Goal: Task Accomplishment & Management: Manage account settings

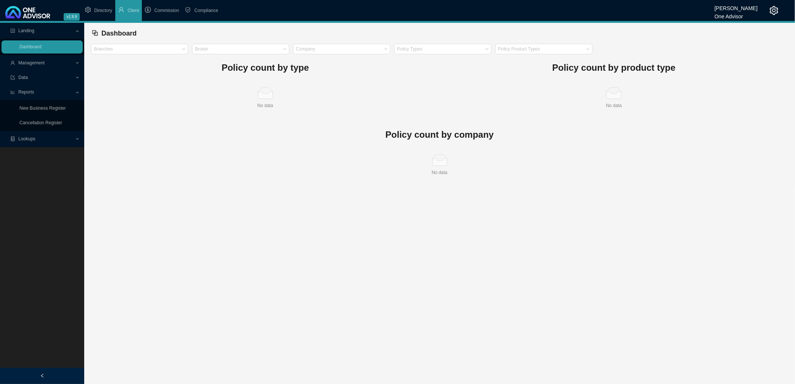
click at [97, 8] on span "Directory" at bounding box center [103, 10] width 18 height 5
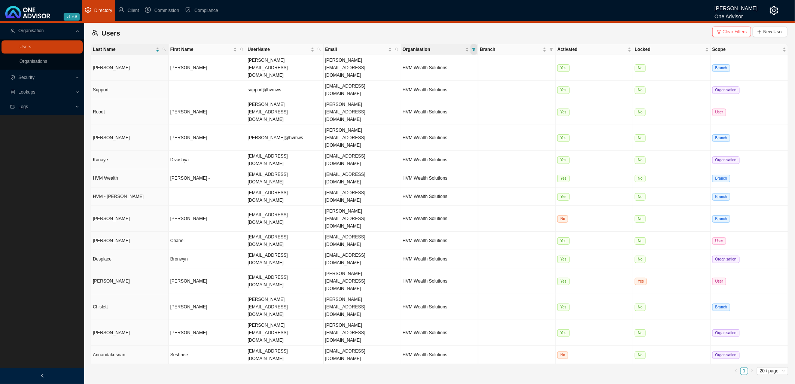
click at [472, 48] on icon "filter" at bounding box center [474, 50] width 4 height 4
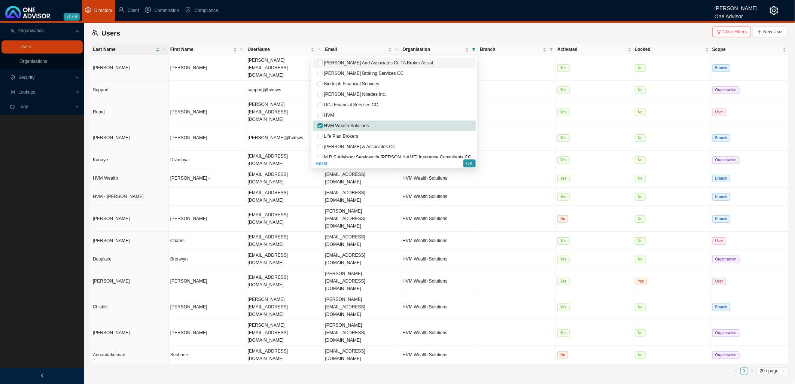
click at [410, 62] on span "[PERSON_NAME] And Associates Cc TA Broker Assist" at bounding box center [378, 62] width 111 height 5
checkbox input "true"
click at [323, 122] on label at bounding box center [319, 125] width 5 height 7
click at [323, 123] on input "checkbox" at bounding box center [319, 125] width 5 height 5
click at [323, 125] on input "checkbox" at bounding box center [319, 125] width 5 height 5
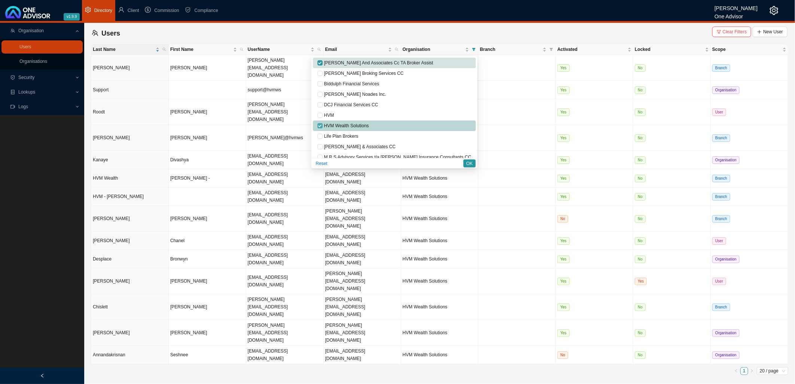
checkbox input "false"
click at [470, 162] on span "OK" at bounding box center [469, 163] width 6 height 7
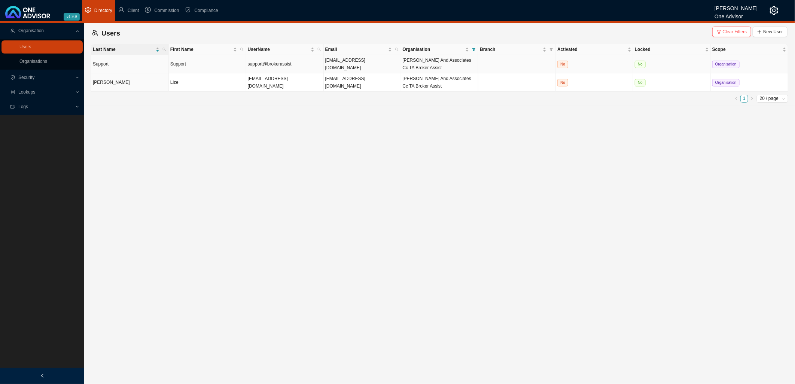
click at [529, 69] on td "No" at bounding box center [594, 64] width 77 height 18
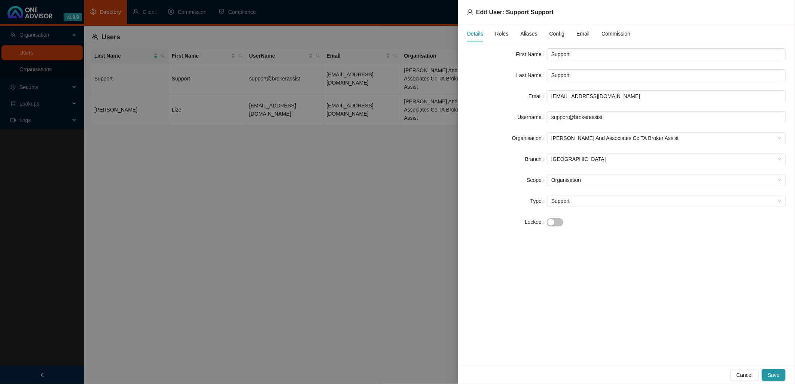
click at [298, 237] on div at bounding box center [397, 192] width 795 height 384
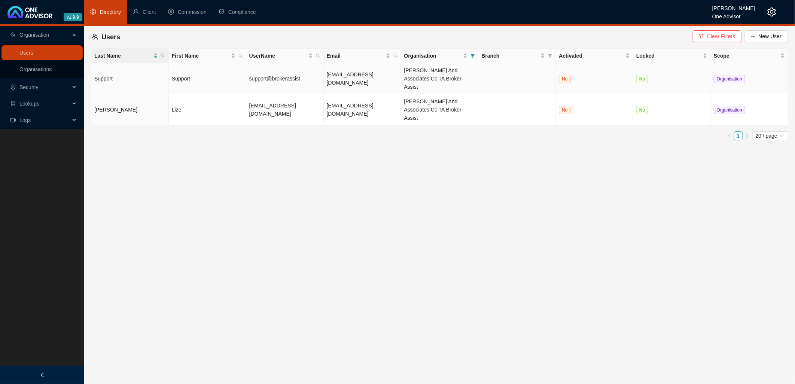
click at [529, 75] on td "No" at bounding box center [594, 78] width 77 height 31
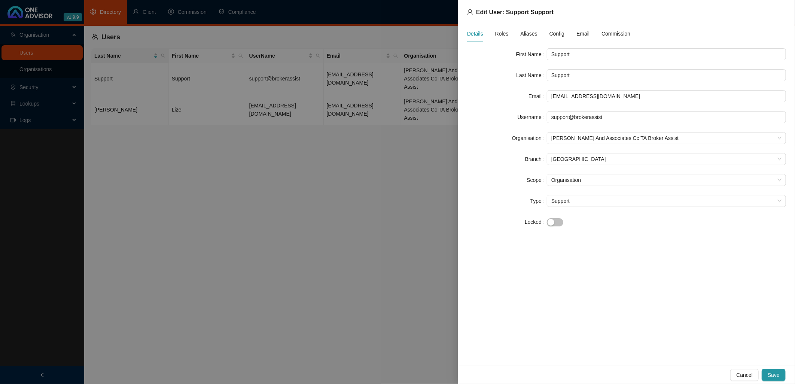
click at [501, 32] on span "Roles" at bounding box center [501, 33] width 13 height 5
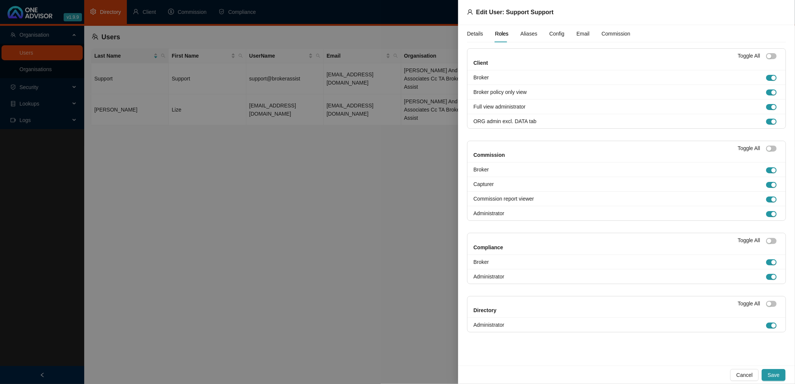
click at [525, 33] on span "Aliases" at bounding box center [529, 33] width 17 height 5
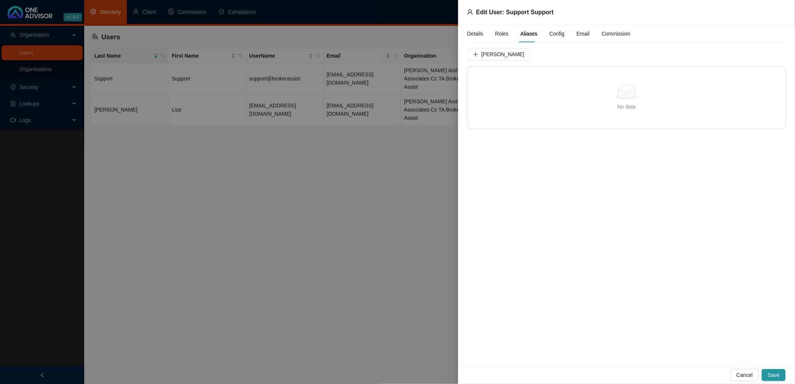
click at [529, 31] on span "Config" at bounding box center [557, 33] width 15 height 5
click at [529, 55] on span "Companies" at bounding box center [622, 55] width 27 height 5
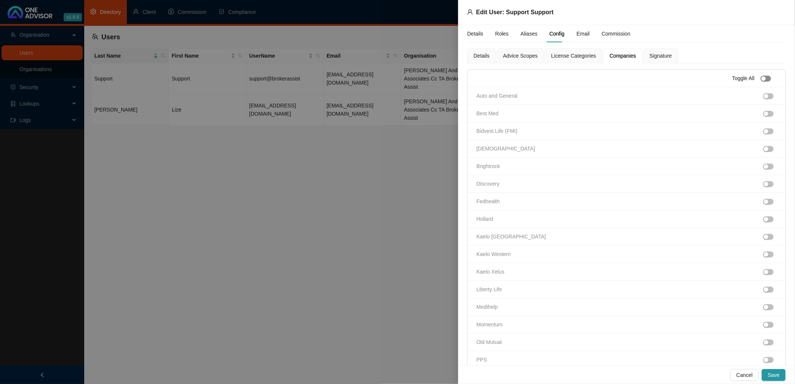
click at [529, 78] on button "button" at bounding box center [766, 79] width 10 height 6
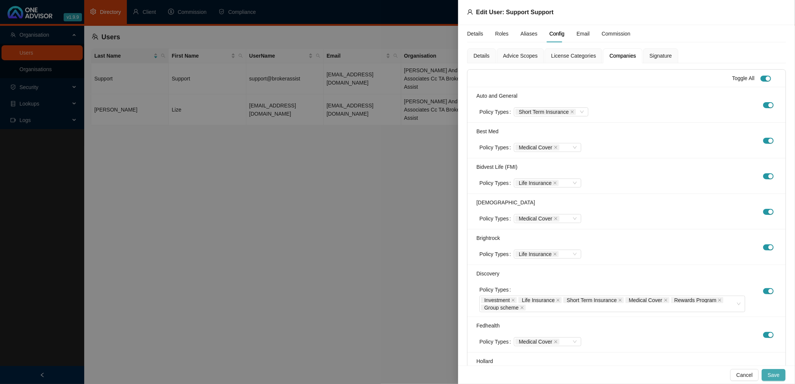
click at [529, 267] on span "Save" at bounding box center [774, 375] width 12 height 8
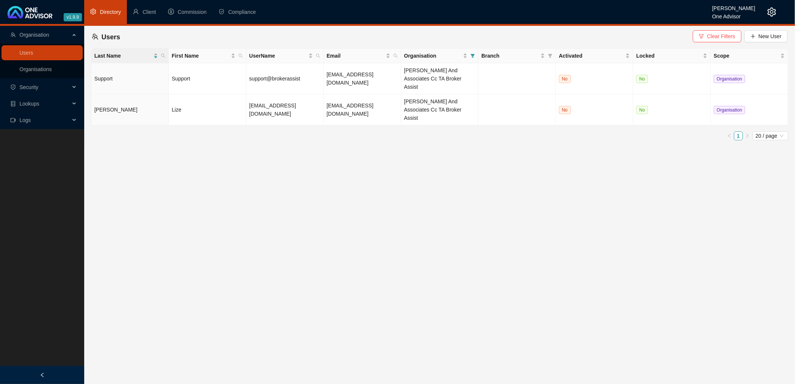
click at [345, 189] on main "Organisation Users Organisations Security Lookups Logs Users Clear Filters New …" at bounding box center [397, 205] width 795 height 358
click at [488, 69] on td at bounding box center [516, 78] width 77 height 31
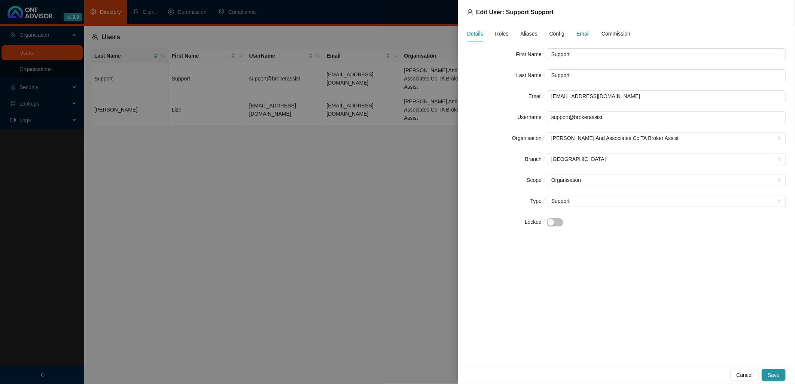
click at [529, 32] on div "Email" at bounding box center [582, 34] width 13 height 8
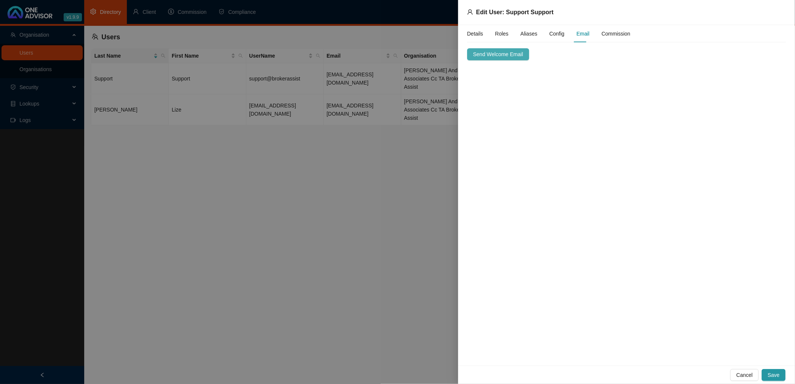
click at [505, 52] on span "Send Welcome Email" at bounding box center [498, 54] width 50 height 8
click at [529, 267] on span "Save" at bounding box center [774, 375] width 12 height 8
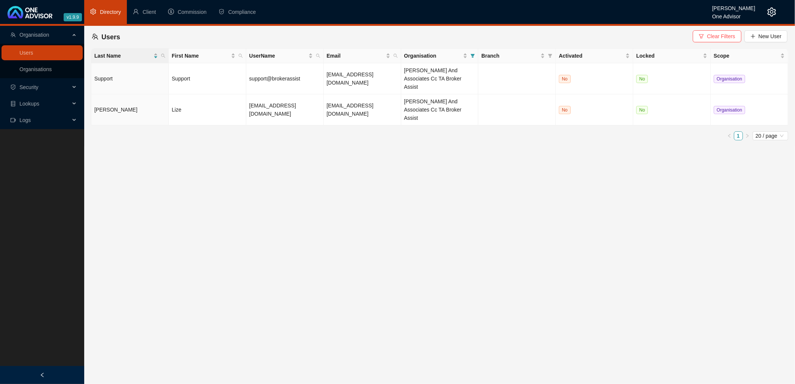
click at [436, 192] on main "Organisation Users Organisations Security Lookups Logs Users Clear Filters New …" at bounding box center [397, 205] width 795 height 358
click at [499, 72] on td at bounding box center [516, 78] width 77 height 31
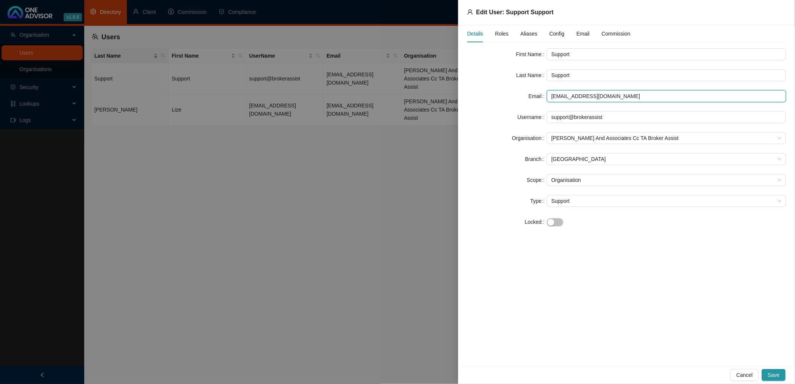
click at [529, 96] on input "[EMAIL_ADDRESS][DOMAIN_NAME]" at bounding box center [666, 96] width 239 height 12
drag, startPoint x: 626, startPoint y: 96, endPoint x: 509, endPoint y: 91, distance: 116.9
click at [509, 91] on div "Email [EMAIL_ADDRESS][DOMAIN_NAME]" at bounding box center [626, 96] width 319 height 12
click at [529, 98] on input "marc@" at bounding box center [666, 96] width 239 height 12
click at [500, 97] on div "Email" at bounding box center [507, 96] width 80 height 12
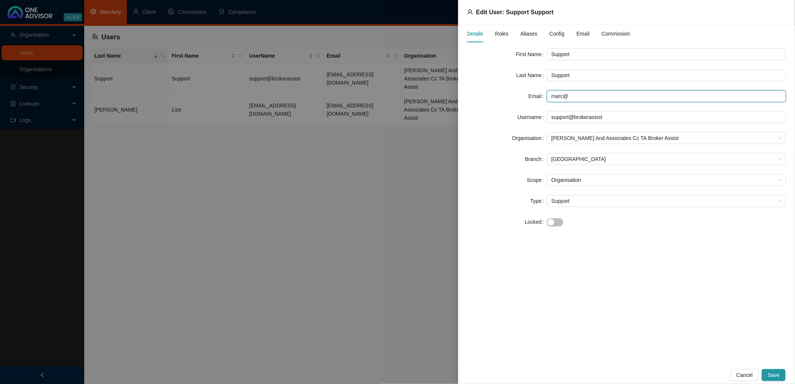
click at [529, 96] on input "marc@" at bounding box center [666, 96] width 239 height 12
type input "[PERSON_NAME][EMAIL_ADDRESS][DOMAIN_NAME]"
click at [529, 241] on div "Details Roles Aliases Config Email Commission First Name Support Last Name Supp…" at bounding box center [626, 195] width 337 height 341
click at [529, 267] on span "Save" at bounding box center [774, 375] width 12 height 8
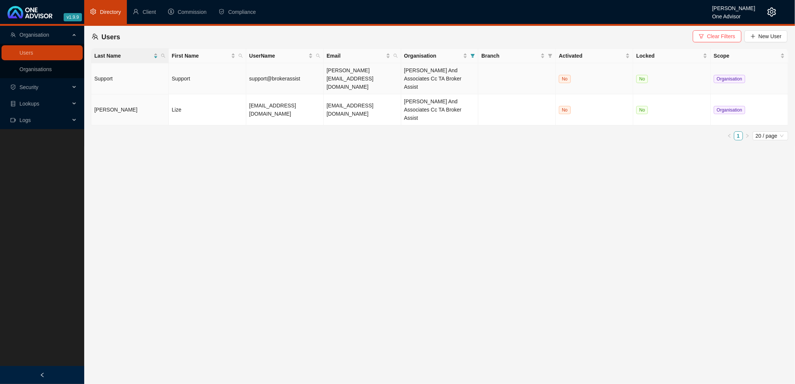
click at [239, 79] on td "Support" at bounding box center [207, 78] width 77 height 31
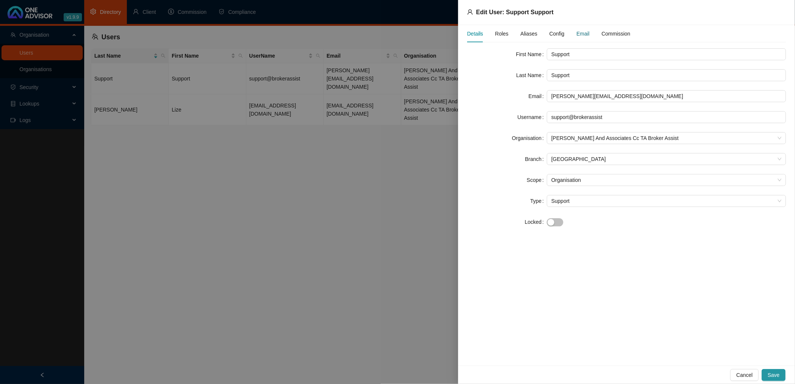
click at [529, 32] on div "Email" at bounding box center [582, 34] width 13 height 8
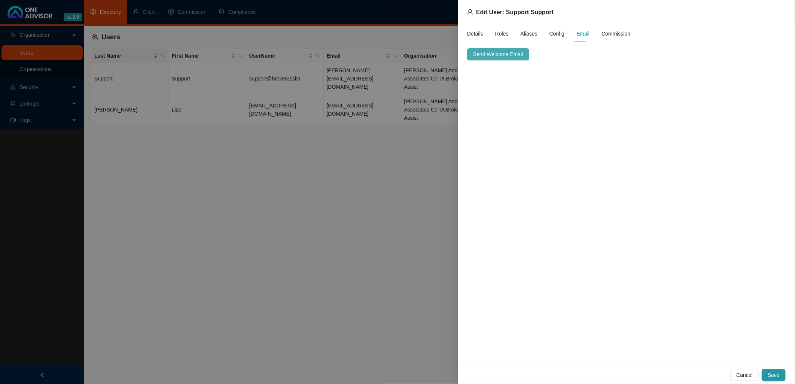
click at [503, 53] on span "Send Welcome Email" at bounding box center [498, 54] width 50 height 8
click at [529, 267] on span "Save" at bounding box center [774, 375] width 12 height 8
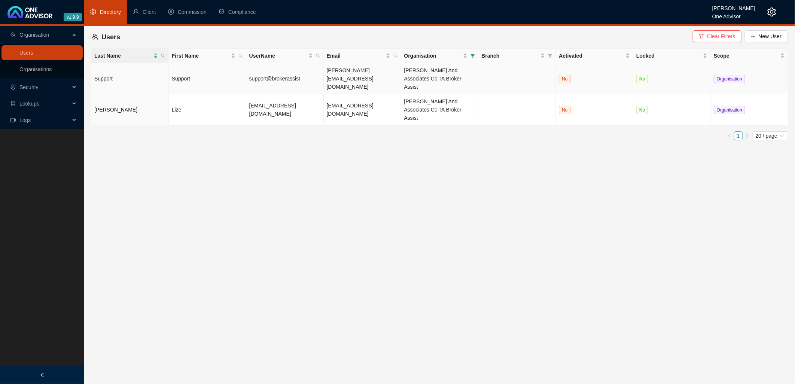
click at [360, 71] on td "[PERSON_NAME][EMAIL_ADDRESS][DOMAIN_NAME]" at bounding box center [362, 78] width 77 height 31
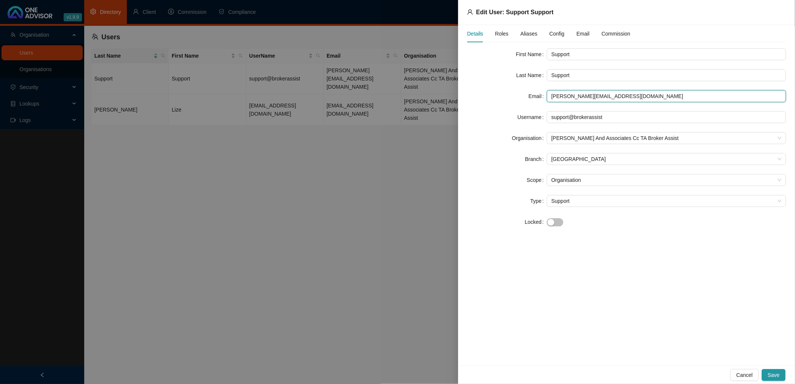
drag, startPoint x: 622, startPoint y: 97, endPoint x: 531, endPoint y: 95, distance: 91.0
click at [529, 95] on div "Email [PERSON_NAME][EMAIL_ADDRESS][DOMAIN_NAME]" at bounding box center [626, 96] width 319 height 12
type input "[EMAIL_ADDRESS][DOMAIN_NAME]"
click at [529, 267] on span "Save" at bounding box center [774, 375] width 12 height 8
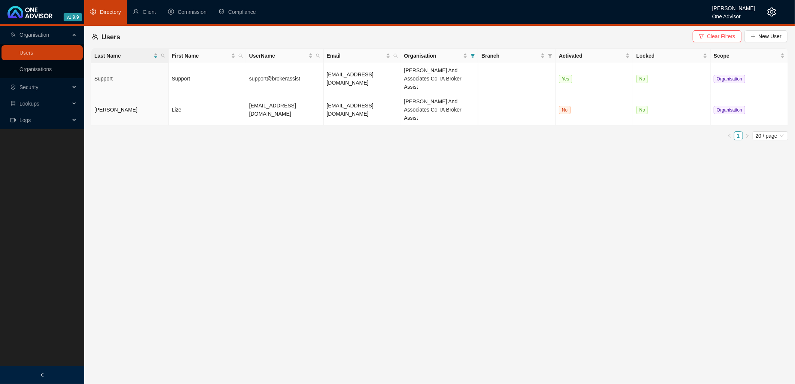
click at [390, 241] on main "Organisation Users Organisations Security Lookups Logs Users Clear Filters New …" at bounding box center [397, 205] width 795 height 358
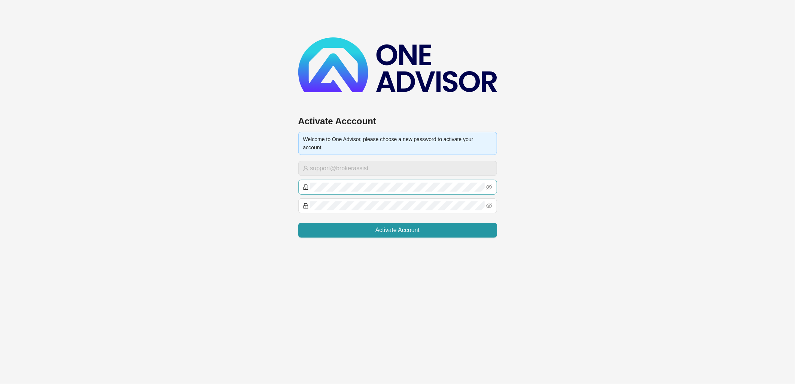
click at [485, 183] on div at bounding box center [485, 183] width 0 height 0
click at [491, 204] on icon "eye-invisible" at bounding box center [490, 205] width 6 height 5
click at [491, 185] on icon "eye-invisible" at bounding box center [489, 187] width 6 height 6
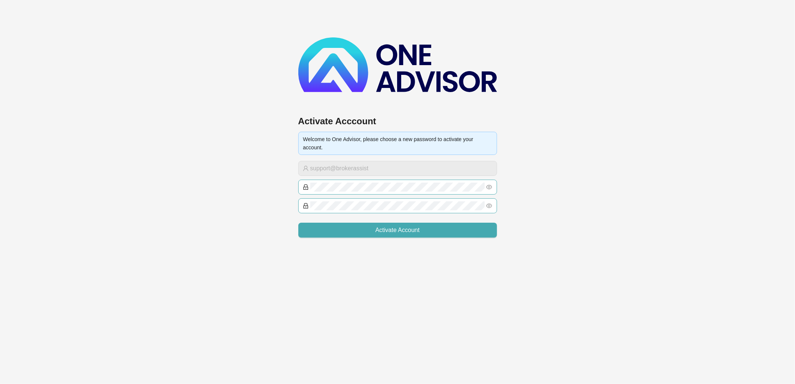
click at [395, 229] on span "Activate Account" at bounding box center [397, 230] width 44 height 9
